Goal: Task Accomplishment & Management: Manage account settings

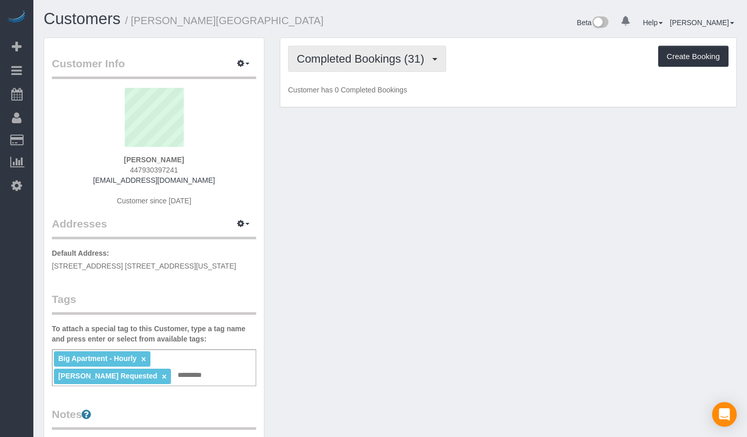
click at [309, 54] on span "Completed Bookings (31)" at bounding box center [363, 58] width 132 height 13
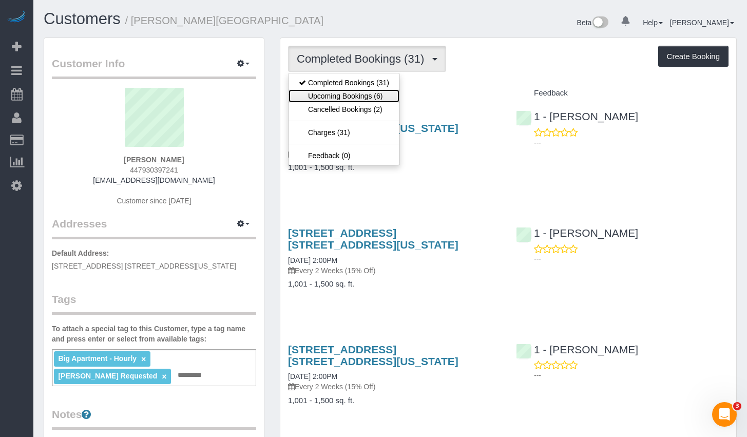
click at [336, 99] on link "Upcoming Bookings (6)" at bounding box center [343, 95] width 111 height 13
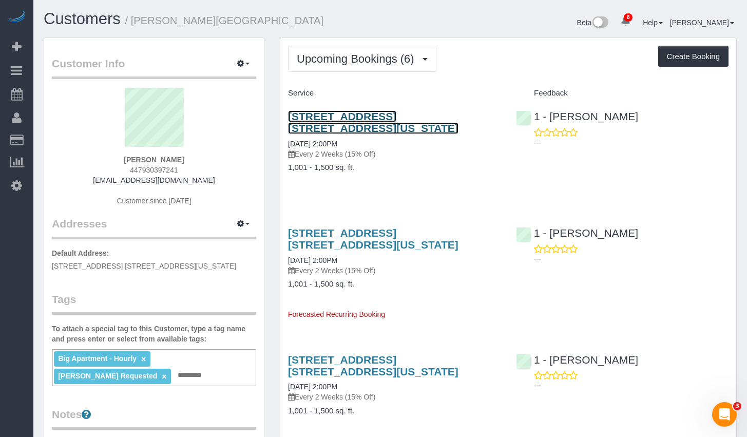
click at [339, 116] on link "101 Wall Street, Apt. 11c, New York, NY 10005" at bounding box center [373, 122] width 170 height 24
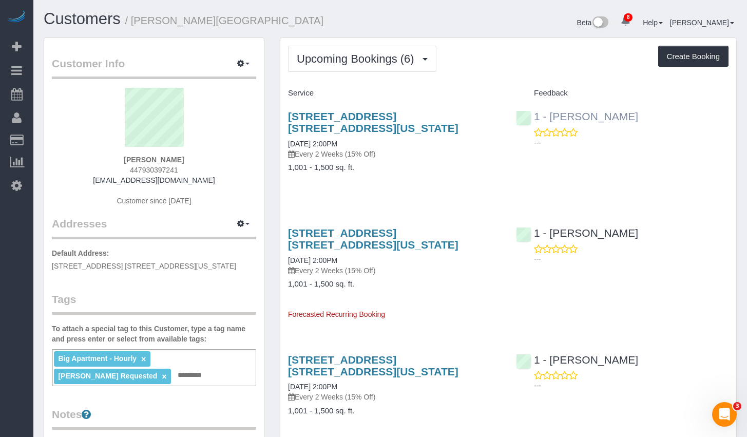
drag, startPoint x: 638, startPoint y: 121, endPoint x: 550, endPoint y: 116, distance: 88.4
click at [550, 116] on div "1 - Ingrid Malasi ---" at bounding box center [622, 127] width 228 height 50
copy link "Ingrid Malasi"
click at [348, 58] on span "Upcoming Bookings (6)" at bounding box center [358, 58] width 123 height 13
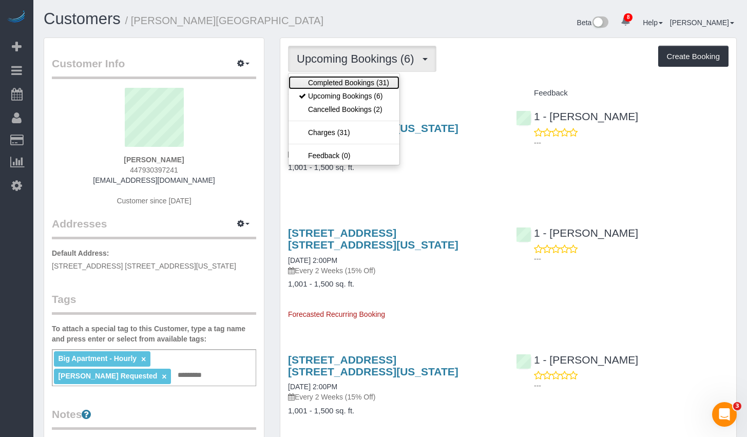
click at [329, 80] on link "Completed Bookings (31)" at bounding box center [343, 82] width 111 height 13
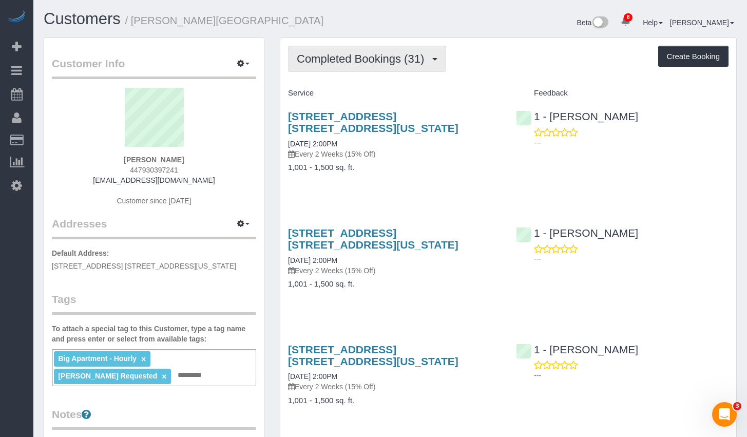
click at [351, 62] on span "Completed Bookings (31)" at bounding box center [363, 58] width 132 height 13
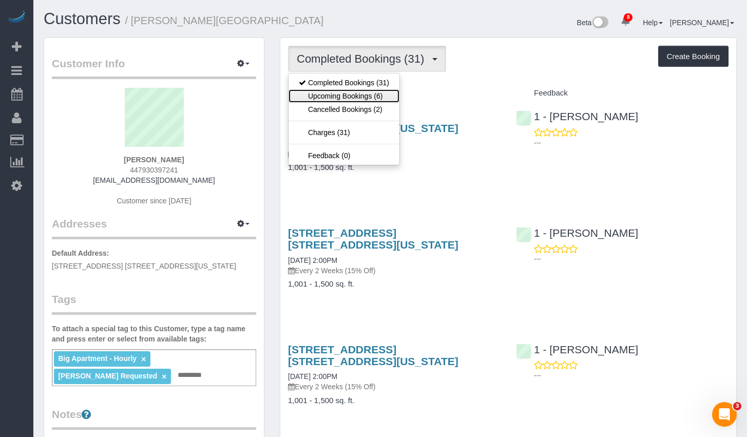
click at [340, 94] on link "Upcoming Bookings (6)" at bounding box center [343, 95] width 111 height 13
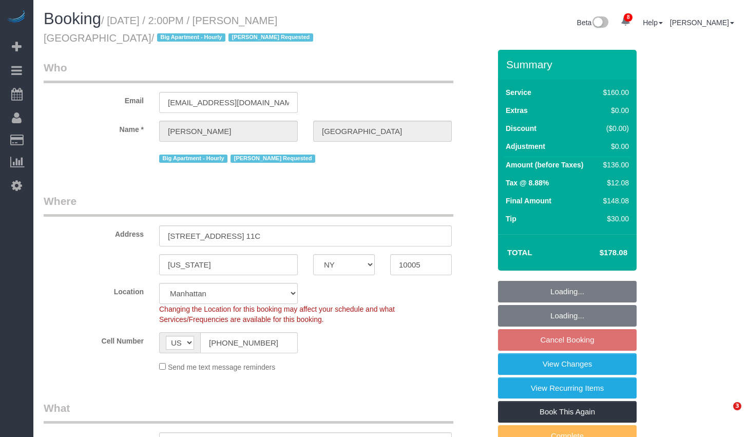
select select "NY"
select select "number:89"
select select "number:90"
select select "number:15"
select select "number:5"
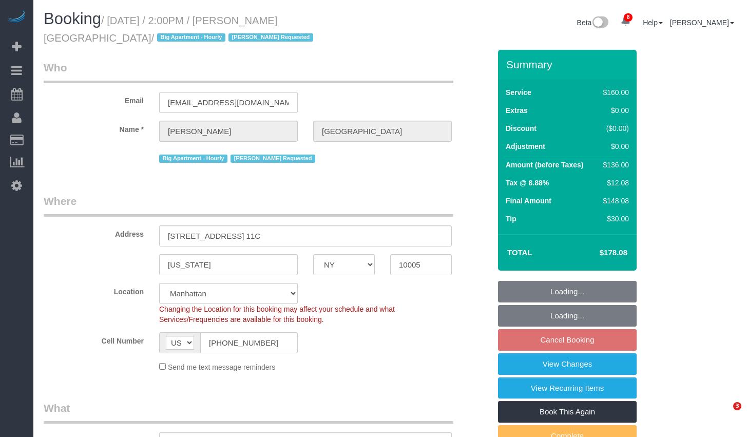
select select "spot7"
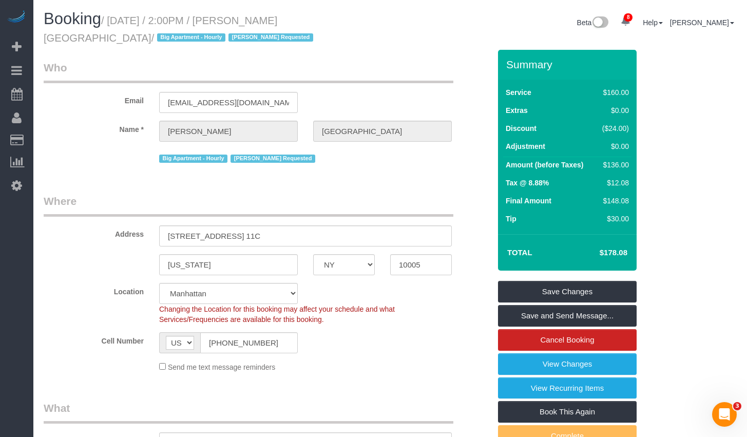
drag, startPoint x: 244, startPoint y: 24, endPoint x: 316, endPoint y: 18, distance: 72.6
click at [316, 18] on small "/ August 23, 2025 / 2:00PM / Lindsay Ireland / Big Apartment - Hourly Ingrid Ma…" at bounding box center [180, 29] width 272 height 29
copy small "Lindsay Ireland"
drag, startPoint x: 317, startPoint y: 21, endPoint x: 246, endPoint y: 21, distance: 71.3
click at [246, 21] on small "/ August 23, 2025 / 2:00PM / Lindsay Ireland / Big Apartment - Hourly Ingrid Ma…" at bounding box center [180, 29] width 272 height 29
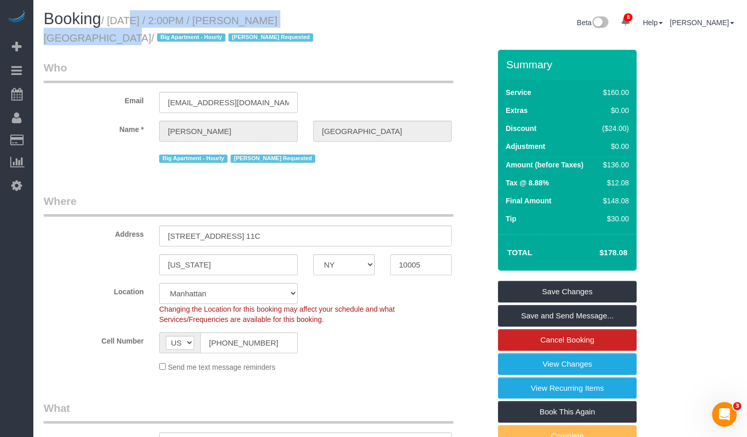
drag, startPoint x: 115, startPoint y: 20, endPoint x: 313, endPoint y: 23, distance: 197.6
click at [313, 23] on small "/ August 23, 2025 / 2:00PM / Lindsay Ireland / Big Apartment - Hourly Ingrid Ma…" at bounding box center [180, 29] width 272 height 29
copy small "August 23, 2025 / 2:00PM / Lindsay Ireland"
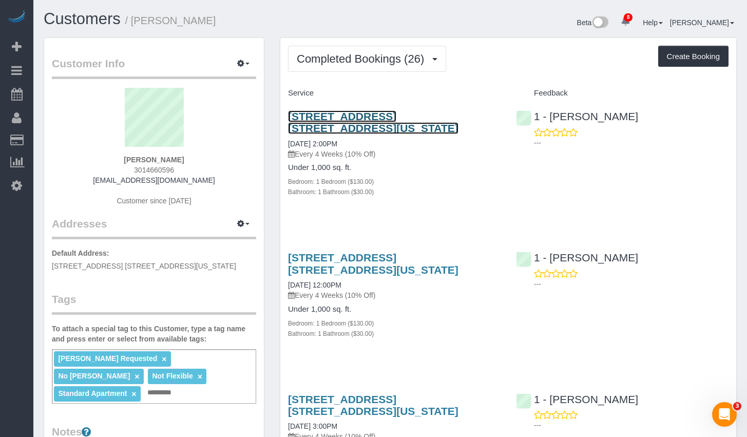
click at [351, 116] on link "[STREET_ADDRESS] [STREET_ADDRESS][US_STATE]" at bounding box center [373, 122] width 170 height 24
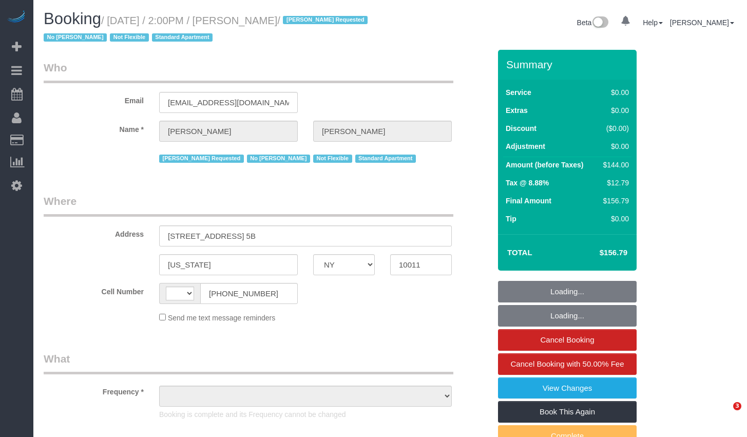
select select "NY"
select select "string:[GEOGRAPHIC_DATA]"
select select "object:713"
select select "number:89"
select select "number:90"
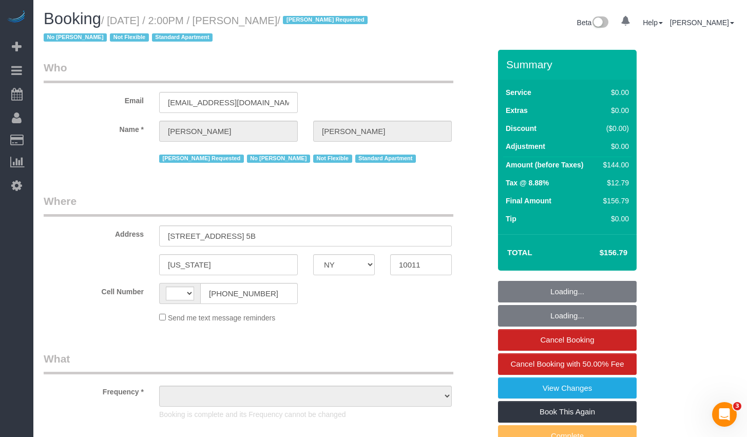
select select "number:15"
select select "number:7"
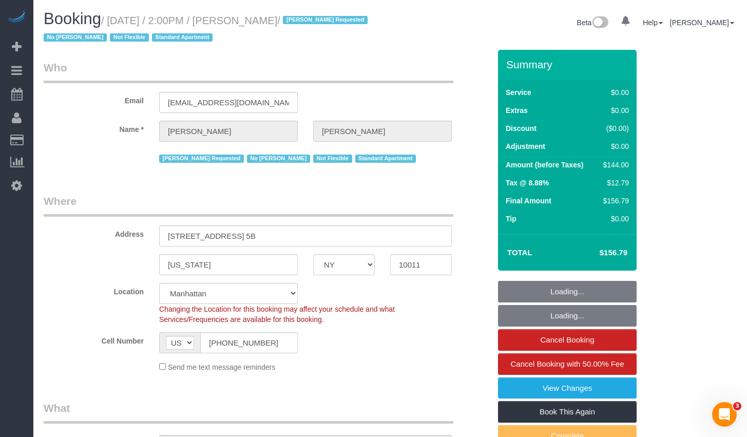
select select "object:967"
select select "1"
select select "spot1"
select select "string:stripe-pm_1LJGma4VGloSiKo70pY4ep0x"
select select "1"
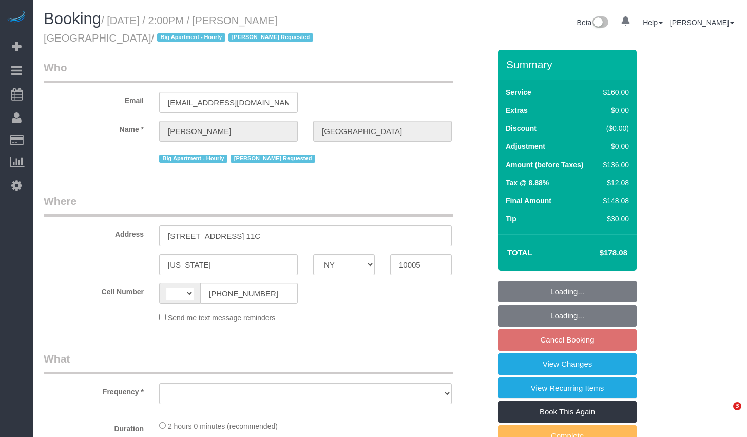
select select "NY"
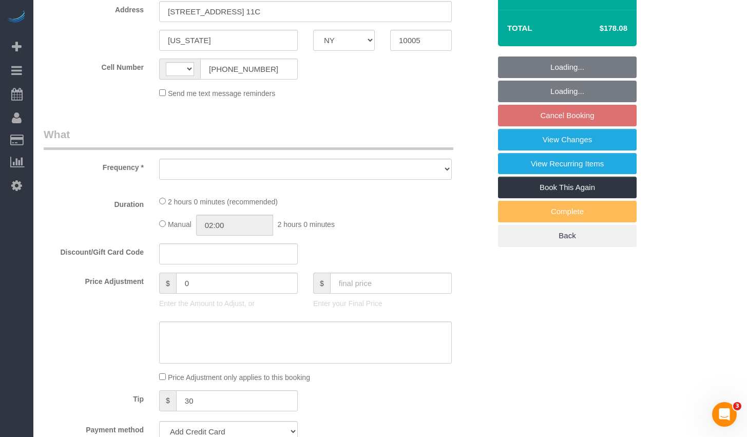
select select "number:89"
select select "number:90"
select select "number:15"
select select "number:5"
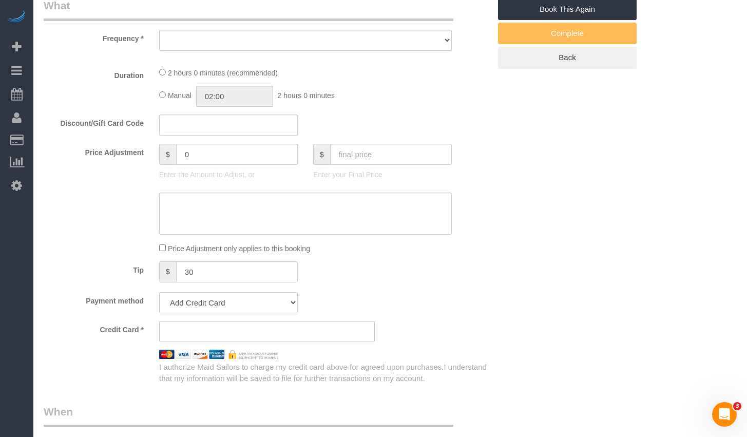
select select "string:US"
select select "object:845"
select select "string:stripe-pm_1HNiA64VGloSiKo7EYBKCsL5"
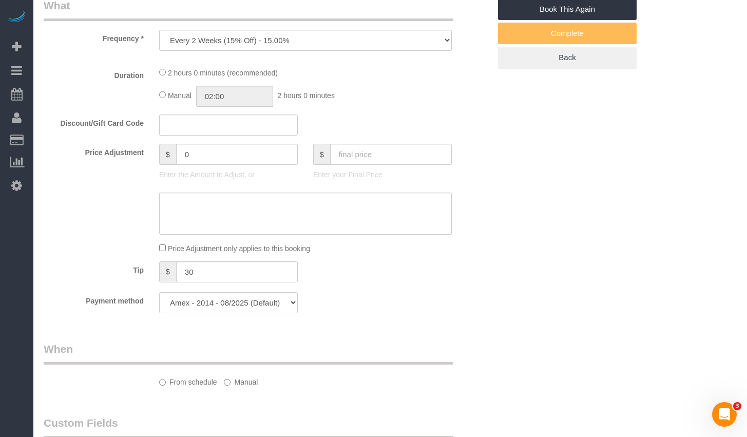
select select "object:1358"
select select "spot7"
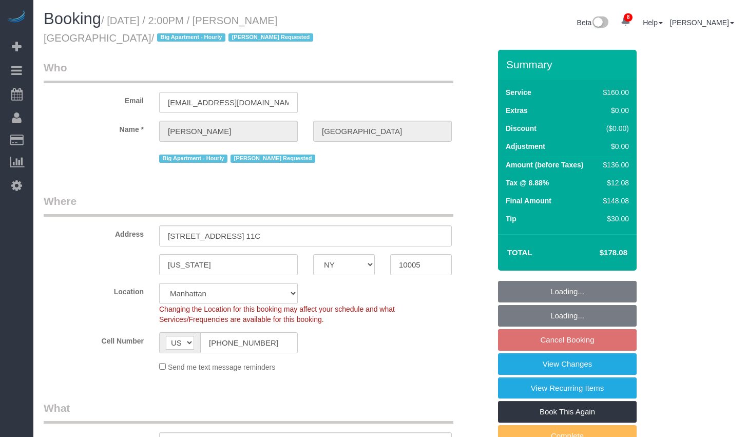
select select "NY"
select select "spot7"
select select "number:89"
select select "number:90"
select select "number:15"
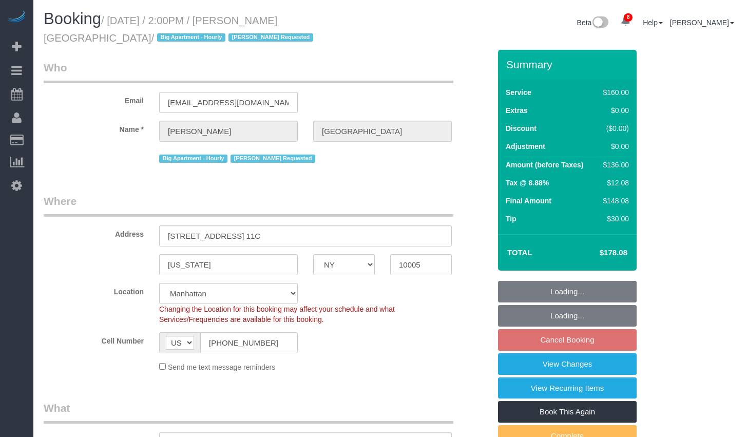
select select "number:5"
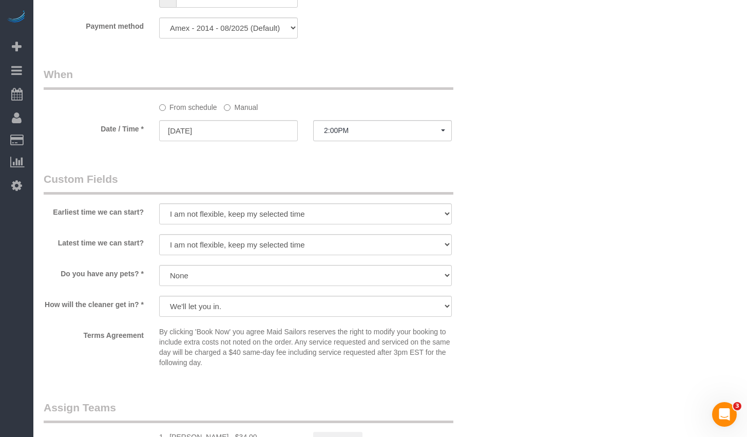
scroll to position [785, 0]
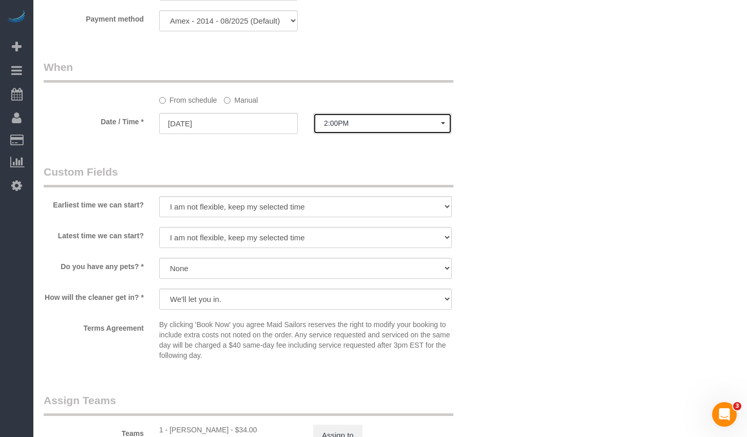
click at [366, 123] on span "2:00PM" at bounding box center [382, 123] width 117 height 8
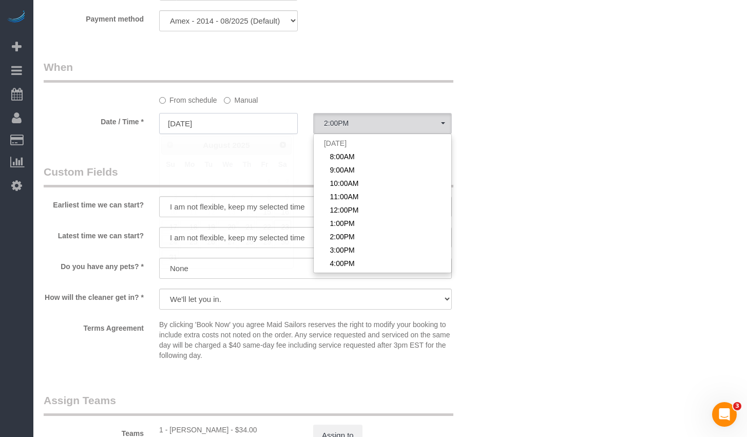
click at [243, 126] on input "08/23/2025" at bounding box center [228, 123] width 139 height 21
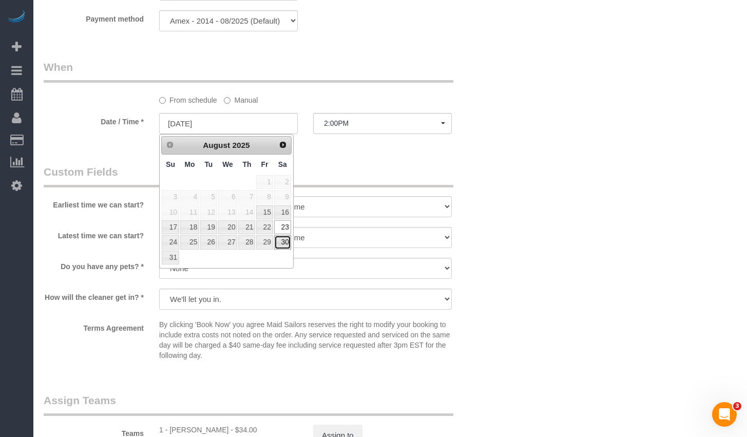
click at [281, 241] on link "30" at bounding box center [282, 242] width 17 height 14
type input "08/30/2025"
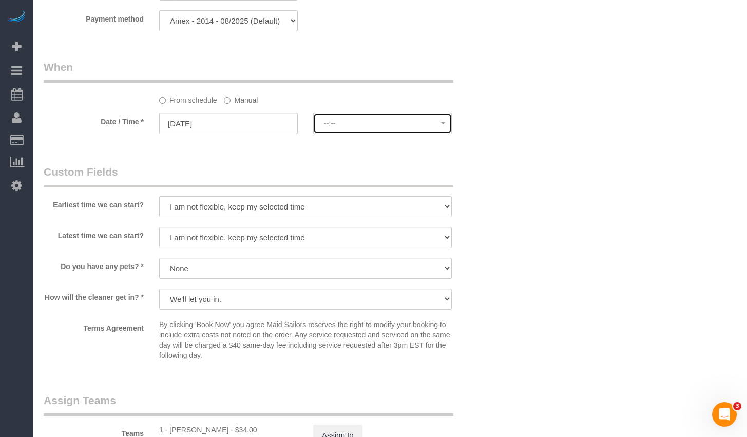
click at [377, 124] on span "--:--" at bounding box center [382, 123] width 117 height 8
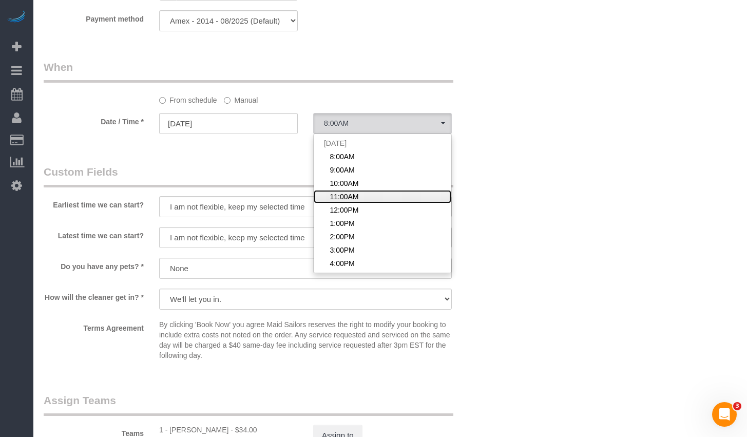
click at [351, 190] on link "11:00AM" at bounding box center [383, 196] width 138 height 13
select select "spot62"
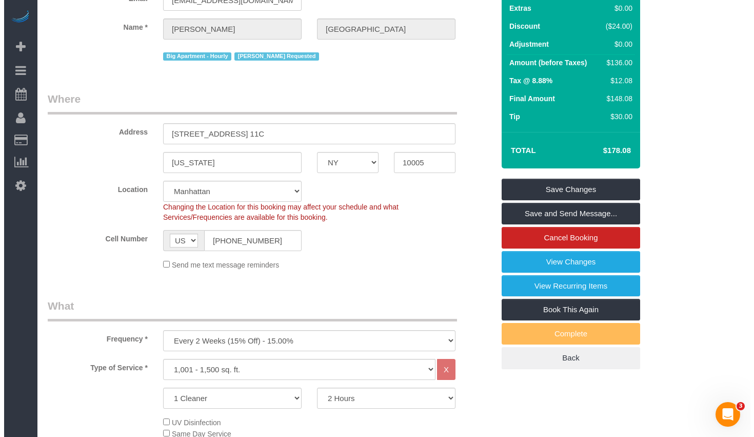
scroll to position [0, 0]
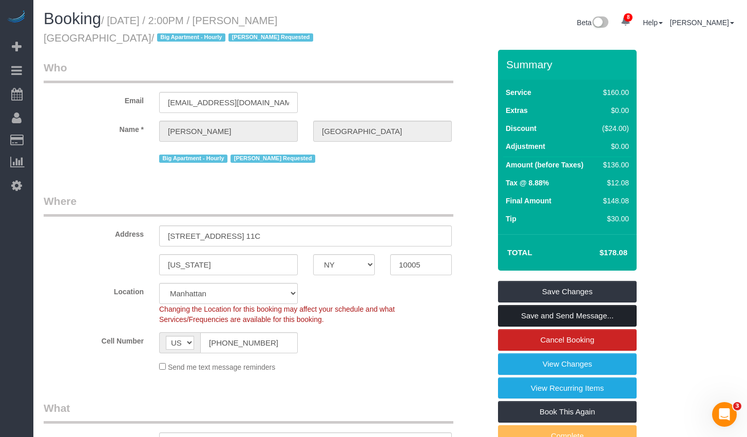
click at [535, 314] on link "Save and Send Message..." at bounding box center [567, 316] width 139 height 22
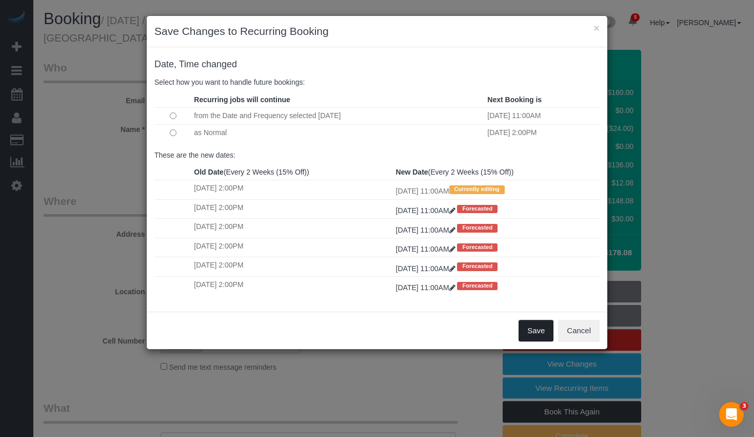
click at [538, 331] on button "Save" at bounding box center [536, 331] width 35 height 22
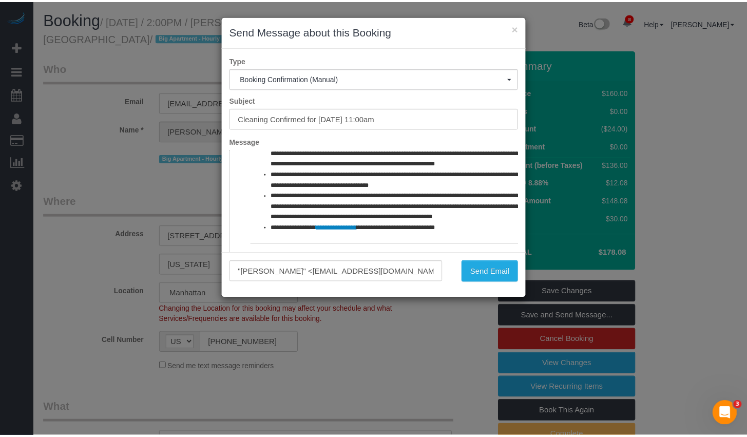
scroll to position [75, 0]
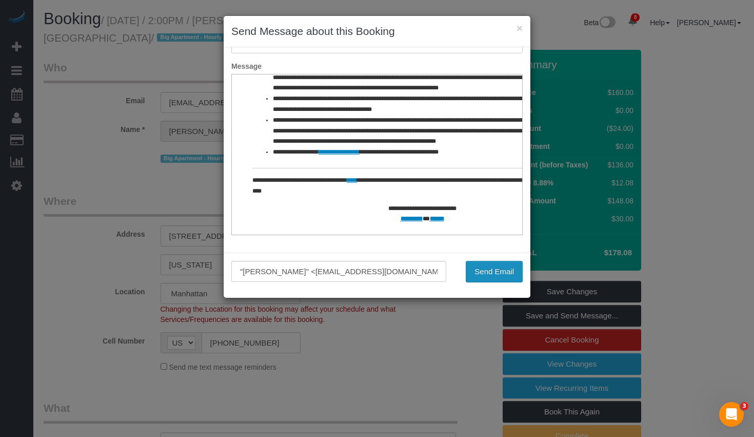
click at [498, 272] on button "Send Email" at bounding box center [494, 272] width 57 height 22
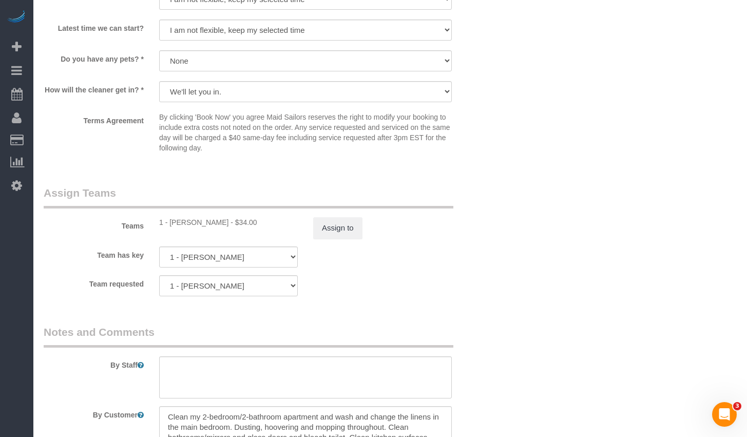
scroll to position [1198, 0]
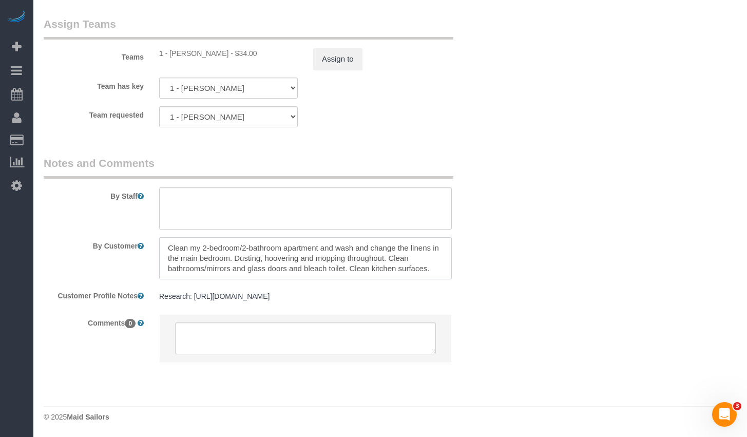
click at [353, 265] on textarea at bounding box center [305, 258] width 293 height 42
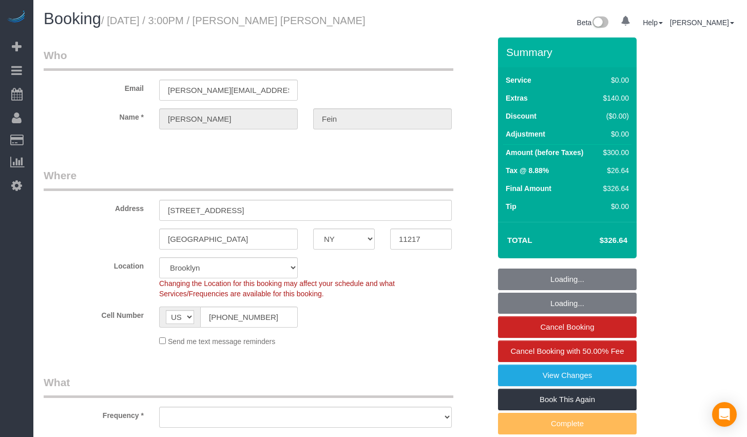
select select "NY"
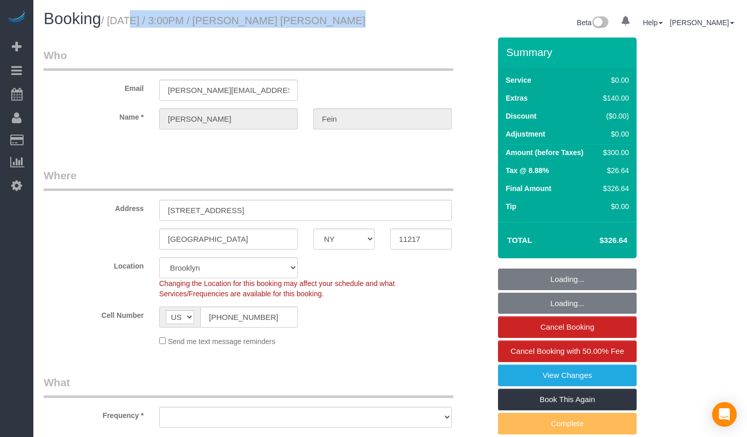
select select "object:683"
select select "string:stripe-pm_1Rw3OW4VGloSiKo7KYotAJA5"
select select "spot1"
click at [338, 23] on h1 "Booking / August 14, 2025 / 3:00PM / Jake Ryan Fein" at bounding box center [213, 18] width 339 height 17
select select "object:1341"
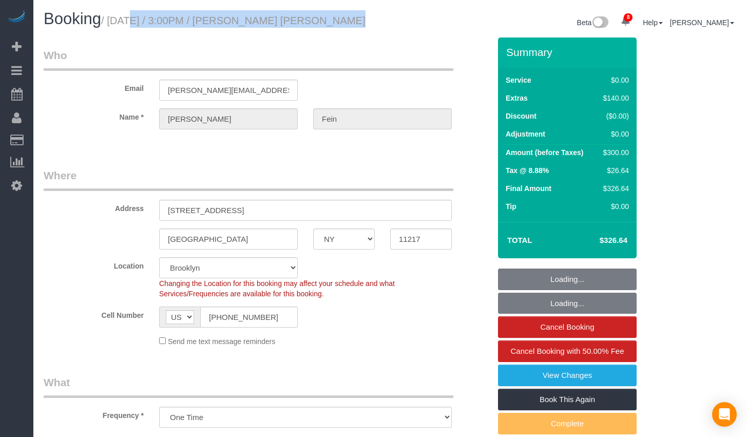
select select "1"
select select "number:89"
select select "number:75"
select select "number:15"
select select "number:5"
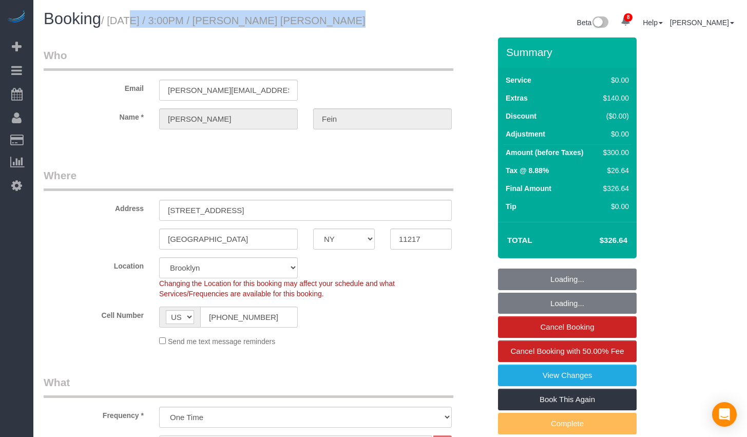
select select "1"
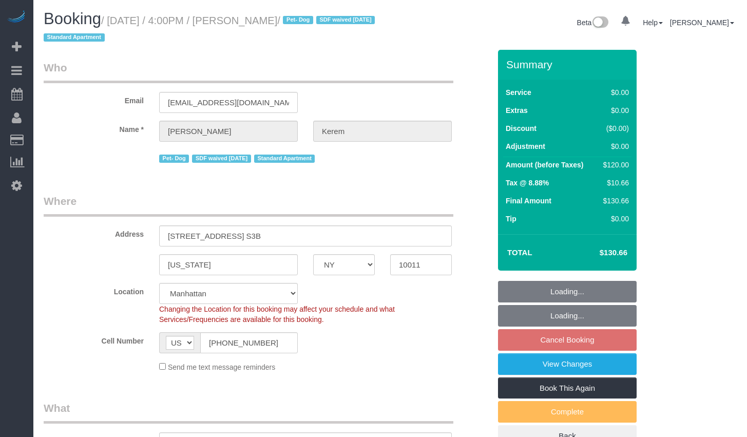
select select "NY"
select select "string:stripe-pm_1RSMK44VGloSiKo7GjZfo9Rp"
select select "object:850"
select select "spot9"
select select "number:64"
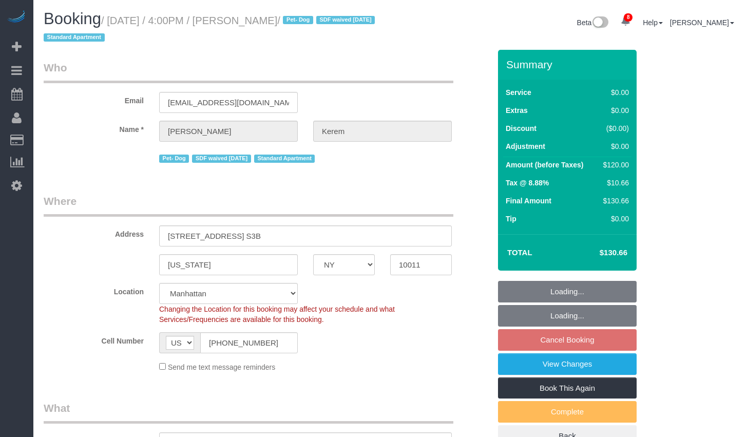
select select "number:78"
select select "number:13"
select select "number:5"
select select "NY"
select select "number:64"
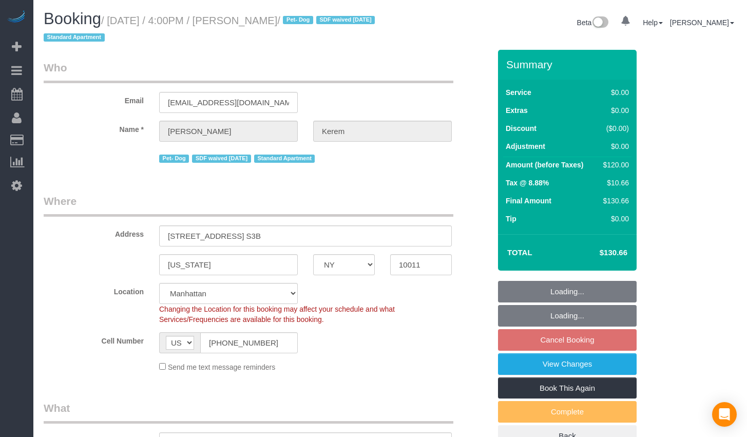
select select "number:78"
select select "number:13"
select select "number:5"
select select "spot9"
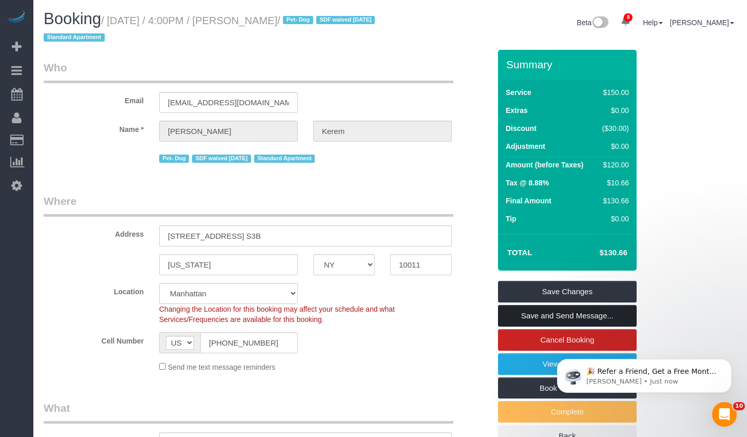
click at [507, 317] on link "Save and Send Message..." at bounding box center [567, 316] width 139 height 22
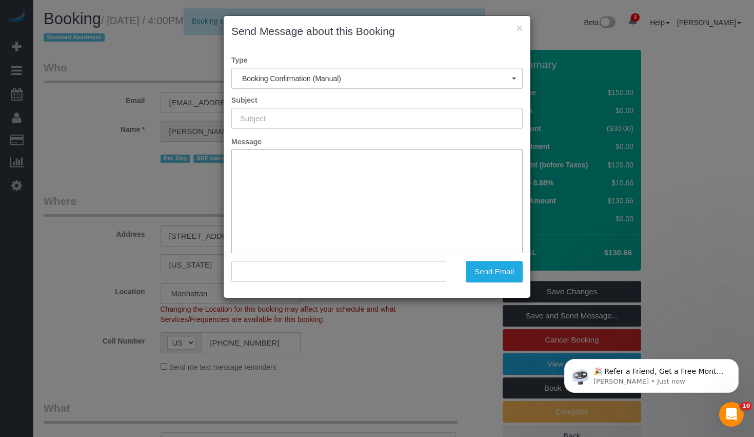
type input "Cleaning Confirmed for [DATE] 4:00pm"
type input ""[PERSON_NAME]" <[EMAIL_ADDRESS][DOMAIN_NAME]>"
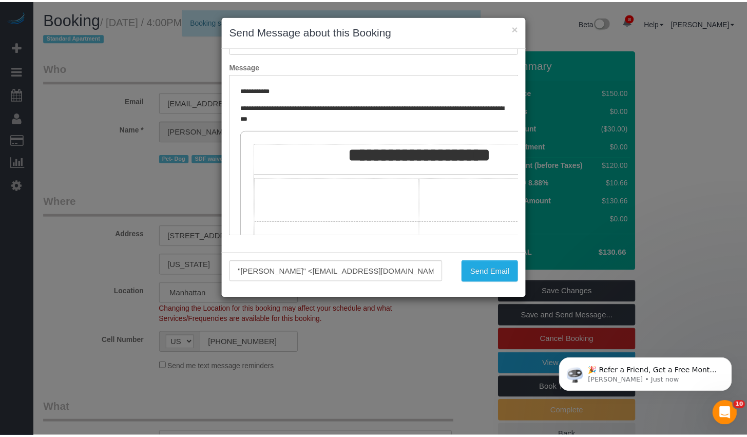
scroll to position [176, 0]
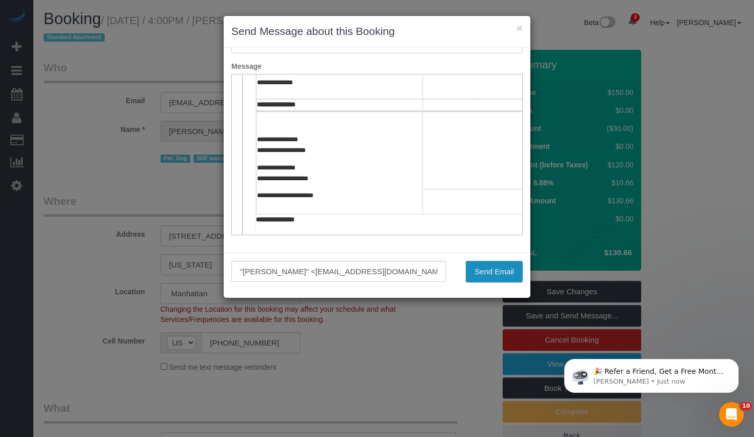
click at [503, 277] on button "Send Email" at bounding box center [494, 272] width 57 height 22
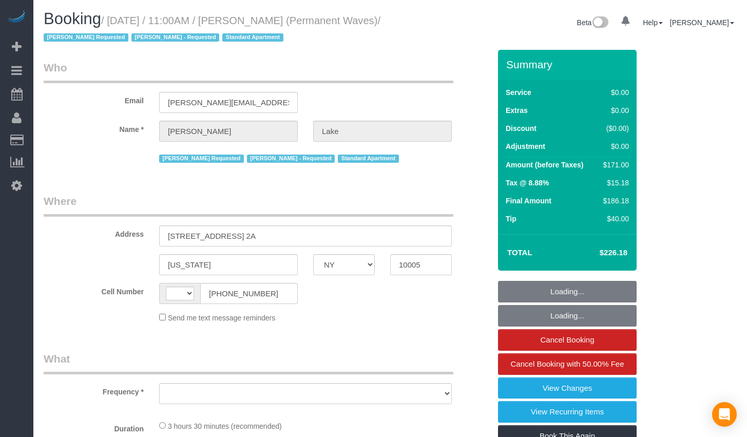
select select "NY"
select select "number:58"
select select "number:75"
select select "number:15"
select select "number:7"
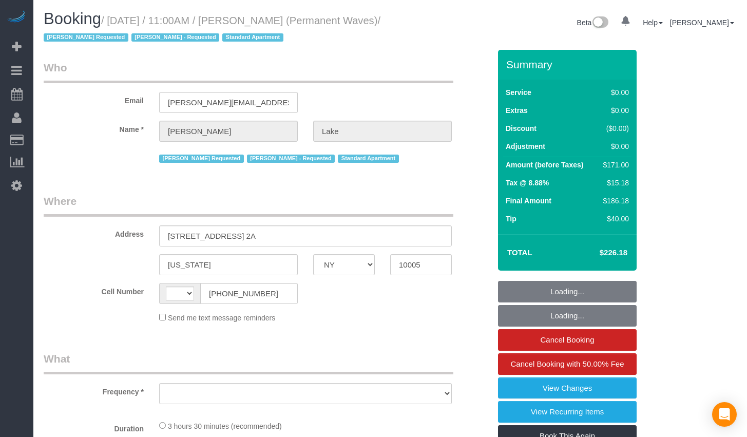
select select "string:[GEOGRAPHIC_DATA]"
select select "string:stripe-pm_1QgqW94VGloSiKo7ra9aaNFw"
select select "object:958"
select select "1"
select select "2"
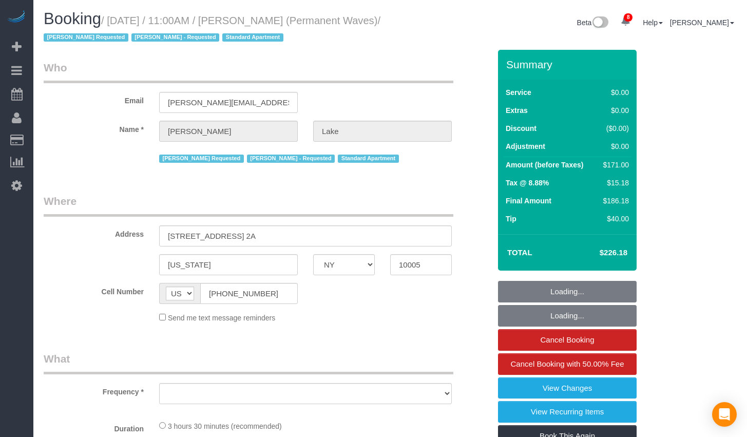
select select "spot1"
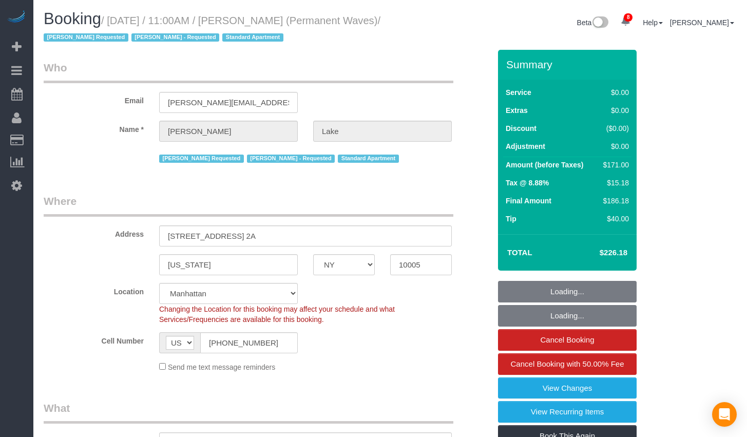
select select "object:1391"
select select "1"
select select "2"
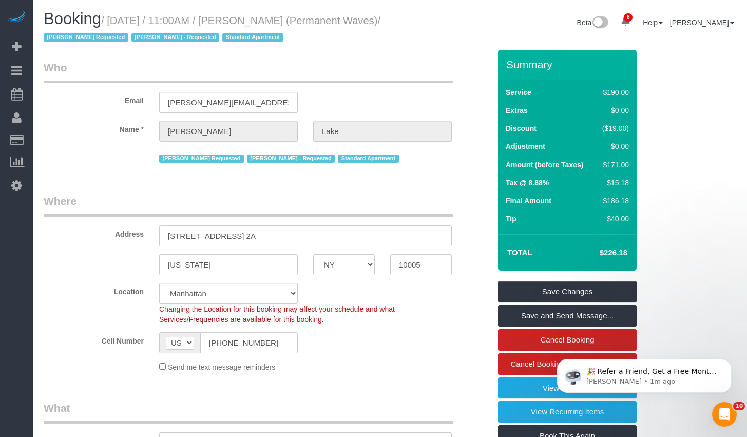
drag, startPoint x: 117, startPoint y: 21, endPoint x: 78, endPoint y: 38, distance: 42.5
click at [78, 38] on small "/ [DATE] / 11:00AM / [PERSON_NAME] (Permanent Waves) / [PERSON_NAME] Requested …" at bounding box center [212, 29] width 337 height 29
click at [250, 16] on small "/ [DATE] / 11:00AM / [PERSON_NAME] (Permanent Waves) / [PERSON_NAME] Requested …" at bounding box center [212, 29] width 337 height 29
drag, startPoint x: 252, startPoint y: 22, endPoint x: 298, endPoint y: 22, distance: 45.2
click at [298, 22] on small "/ [DATE] / 11:00AM / [PERSON_NAME] (Permanent Waves) / [PERSON_NAME] Requested …" at bounding box center [212, 29] width 337 height 29
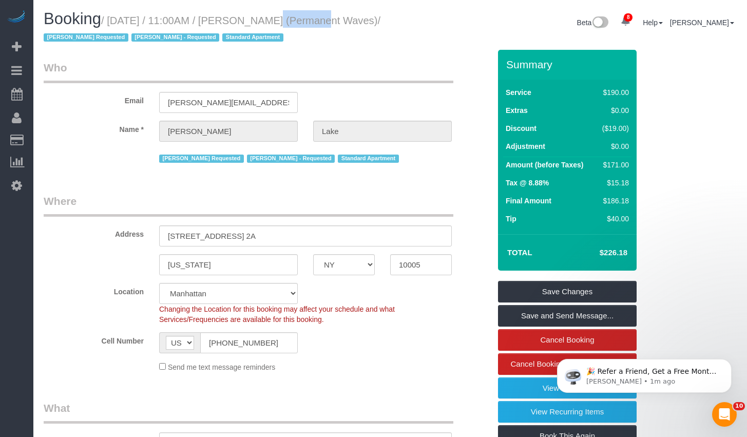
copy small "[PERSON_NAME]"
drag, startPoint x: 116, startPoint y: 21, endPoint x: 76, endPoint y: 44, distance: 46.2
click at [76, 44] on h1 "Booking / [DATE] / 11:00AM / [PERSON_NAME] (Permanent Waves) / [PERSON_NAME] Re…" at bounding box center [213, 27] width 339 height 35
copy small "[DATE] / 11:00AM / [PERSON_NAME] (Permanent Waves)"
